Goal: Task Accomplishment & Management: Manage account settings

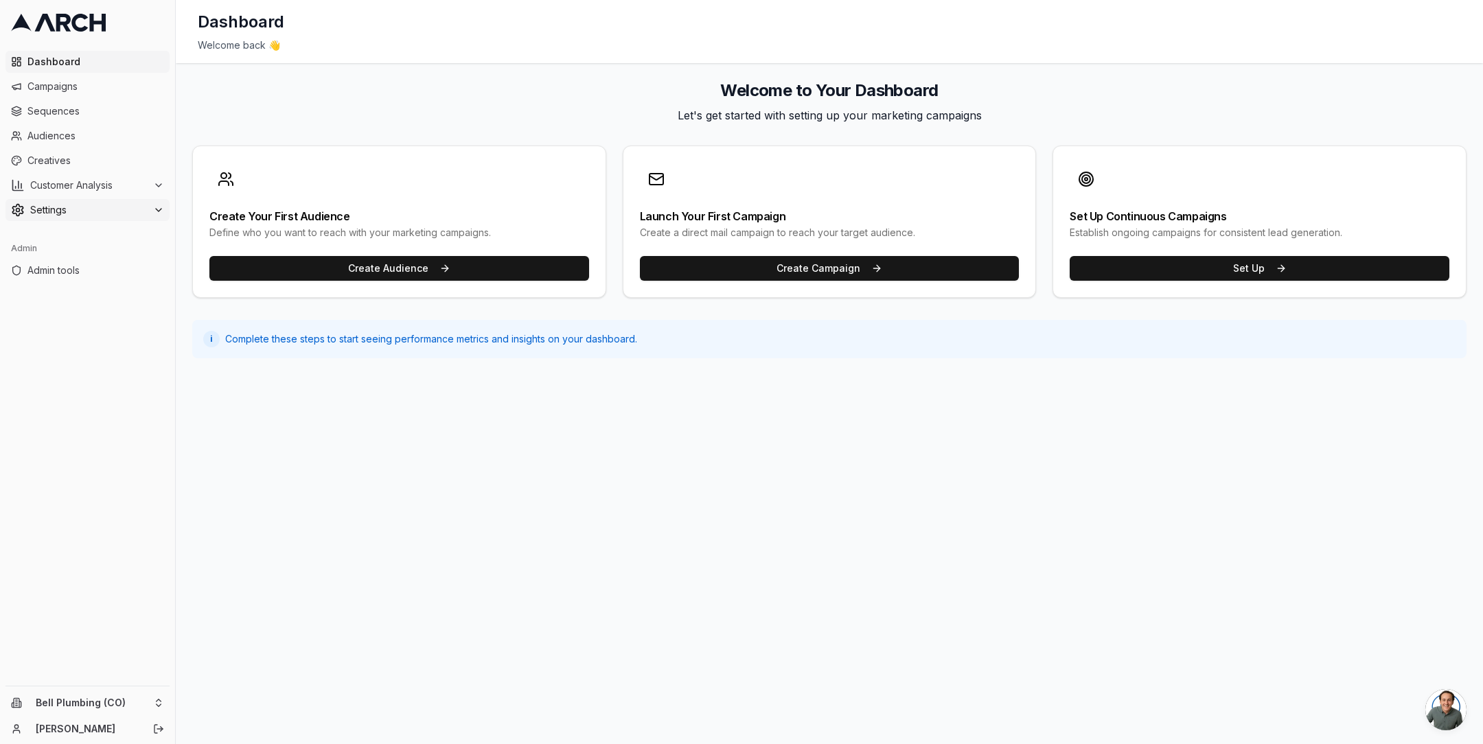
click at [130, 202] on button "Settings" at bounding box center [87, 210] width 164 height 22
click at [90, 448] on span "Admin tools" at bounding box center [95, 446] width 137 height 14
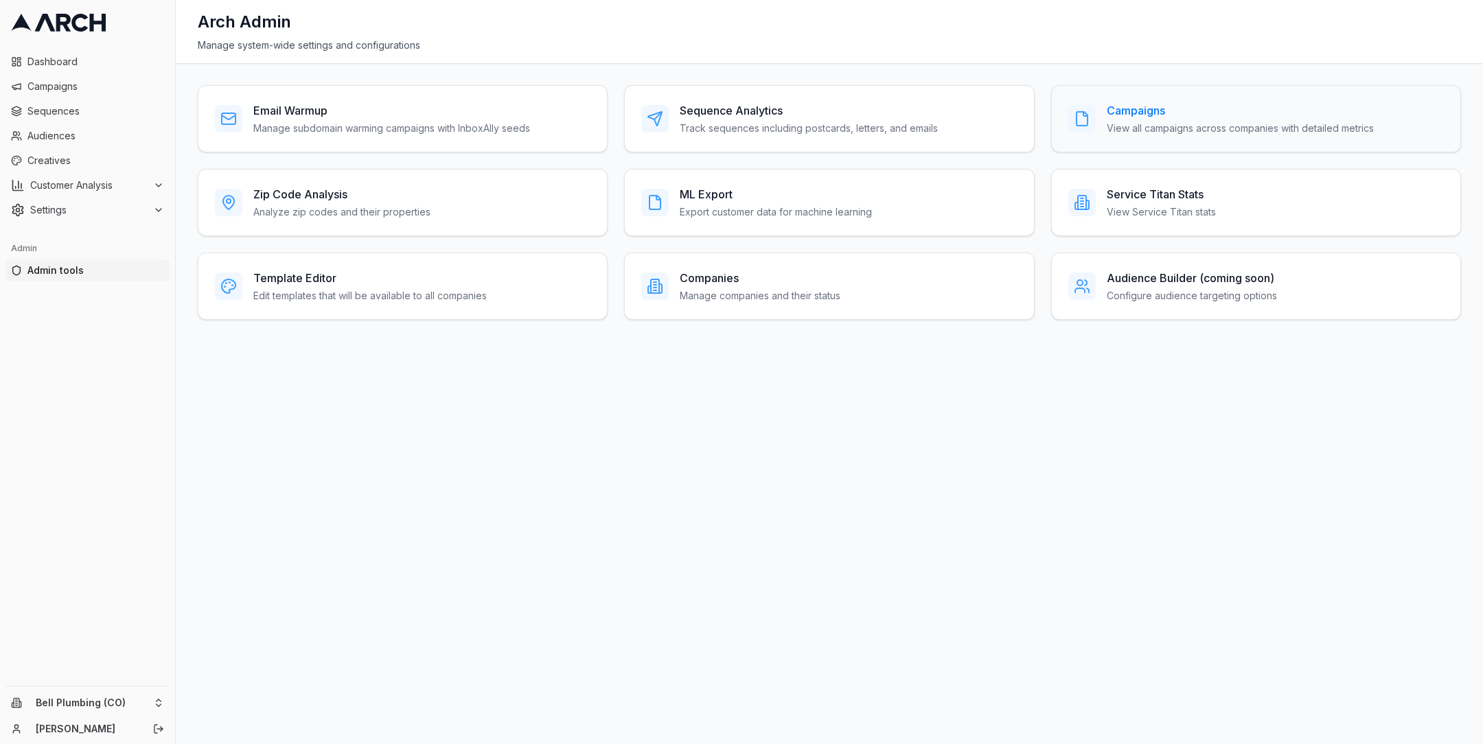
click at [1133, 116] on h3 "Campaigns" at bounding box center [1240, 110] width 267 height 16
click at [706, 275] on h3 "Companies" at bounding box center [760, 278] width 161 height 16
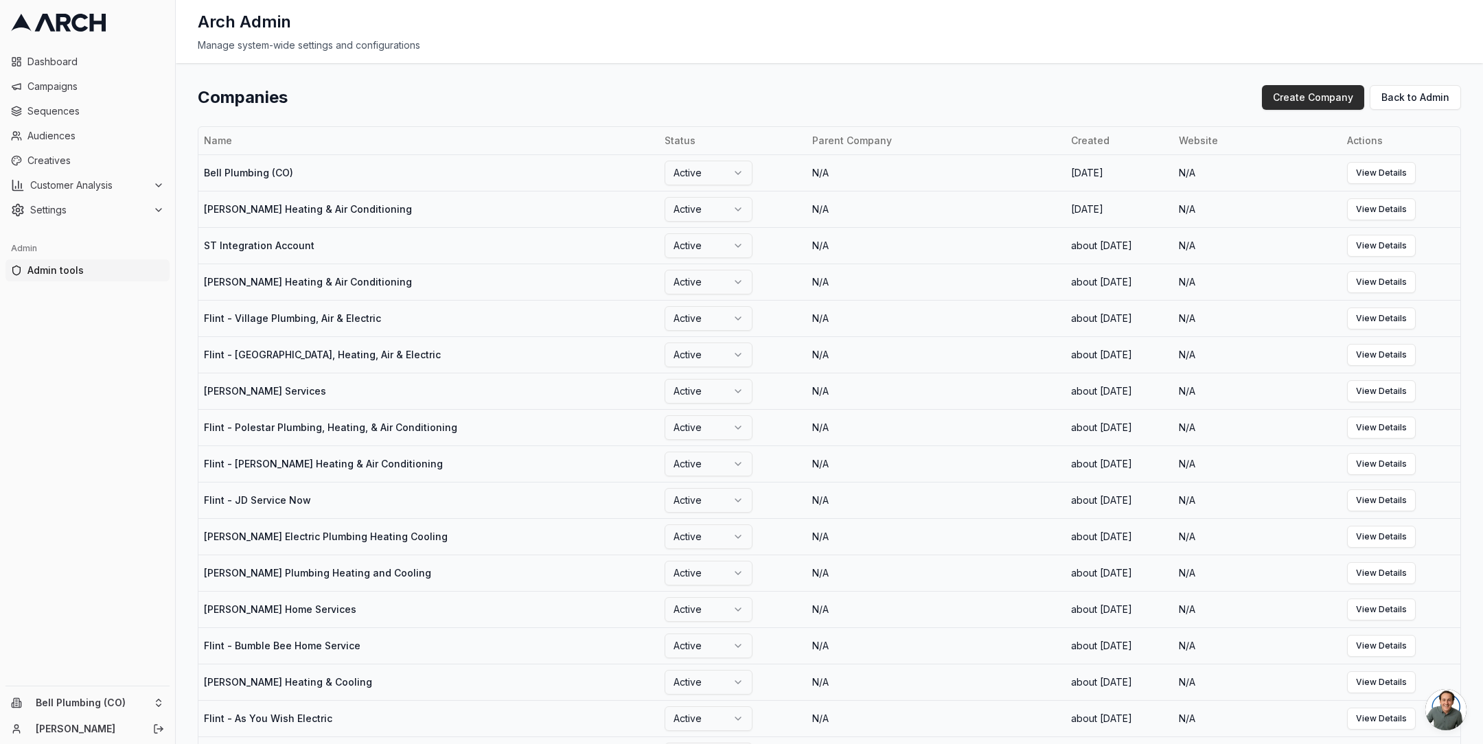
click at [1323, 100] on button "Create Company" at bounding box center [1313, 97] width 102 height 25
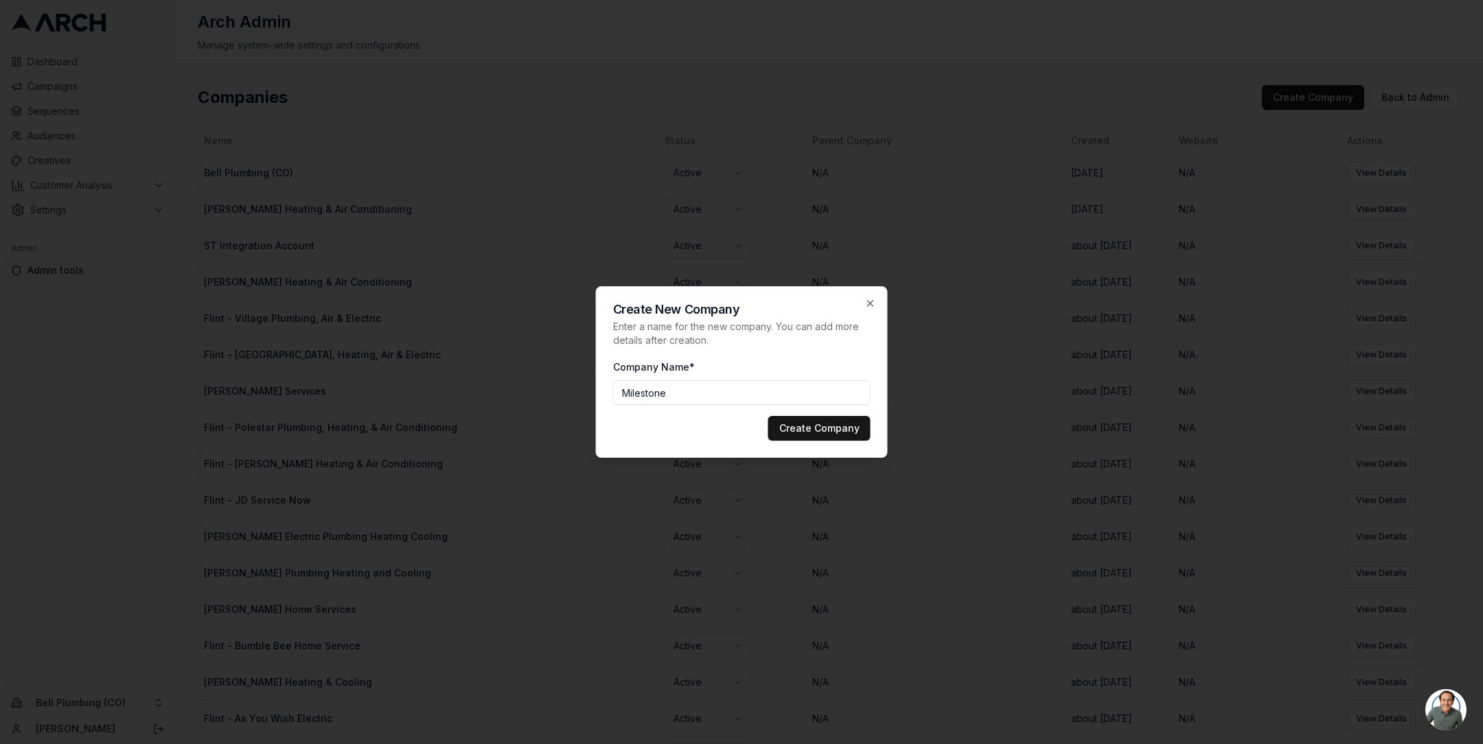
type input "Milestone"
click at [817, 426] on button "Create Company" at bounding box center [819, 428] width 102 height 25
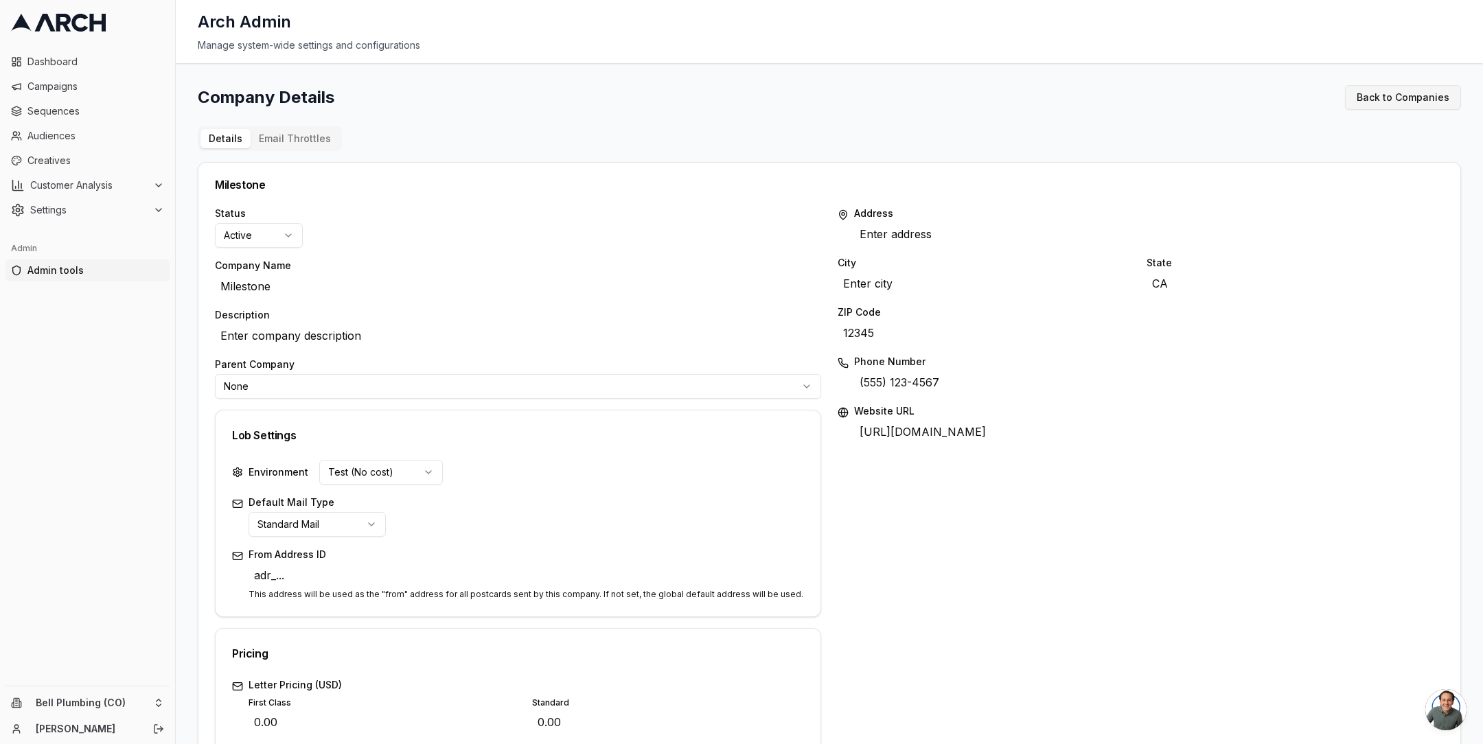
click at [1367, 100] on link "Back to Companies" at bounding box center [1403, 97] width 116 height 25
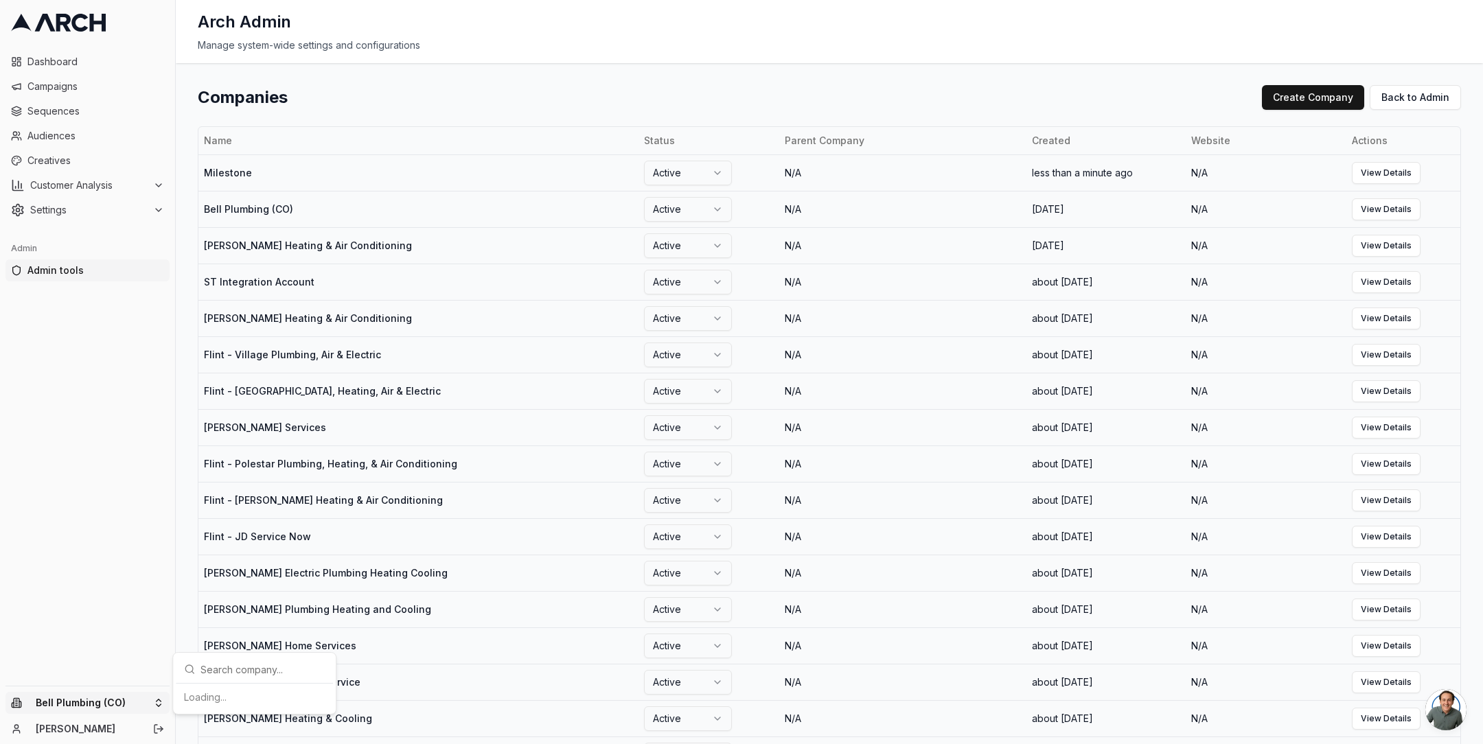
click at [145, 699] on html "Dashboard Campaigns Sequences Audiences Creatives Customer Analysis Settings Ad…" at bounding box center [741, 372] width 1483 height 744
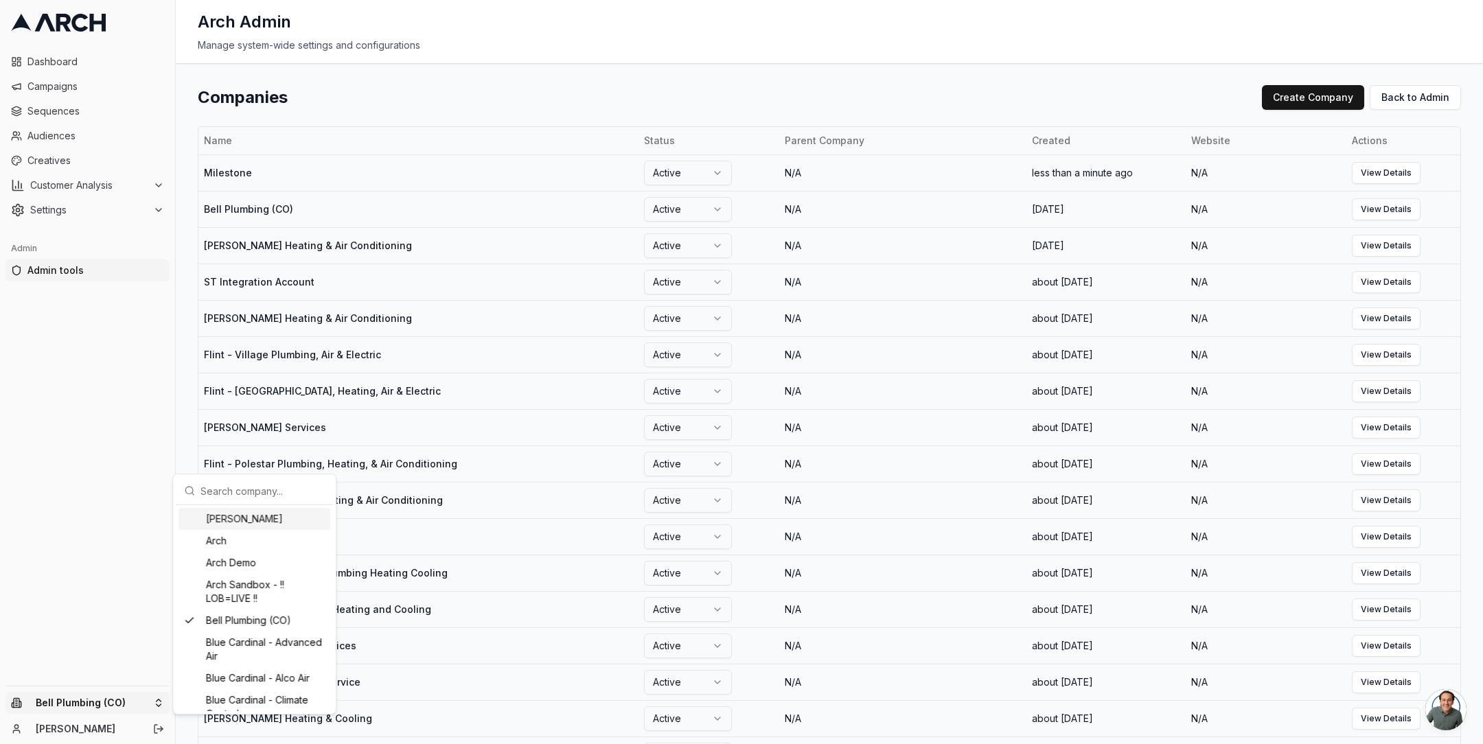
click at [240, 483] on input "text" at bounding box center [262, 490] width 124 height 27
paste input "Milestone"
type input "Milestone"
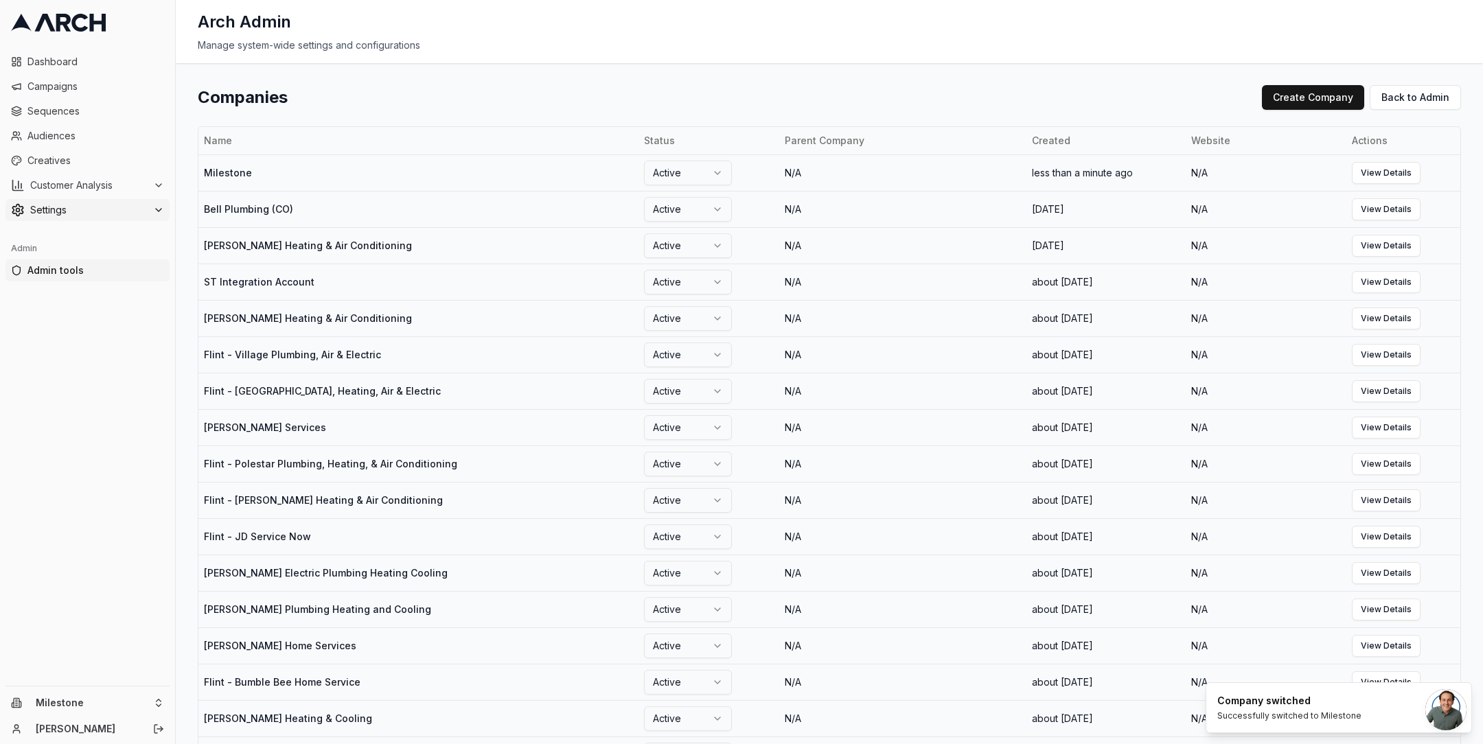
click at [128, 208] on span "Settings" at bounding box center [88, 210] width 117 height 14
click at [106, 361] on link "Integrations" at bounding box center [88, 363] width 130 height 19
